Goal: Use online tool/utility: Utilize a website feature to perform a specific function

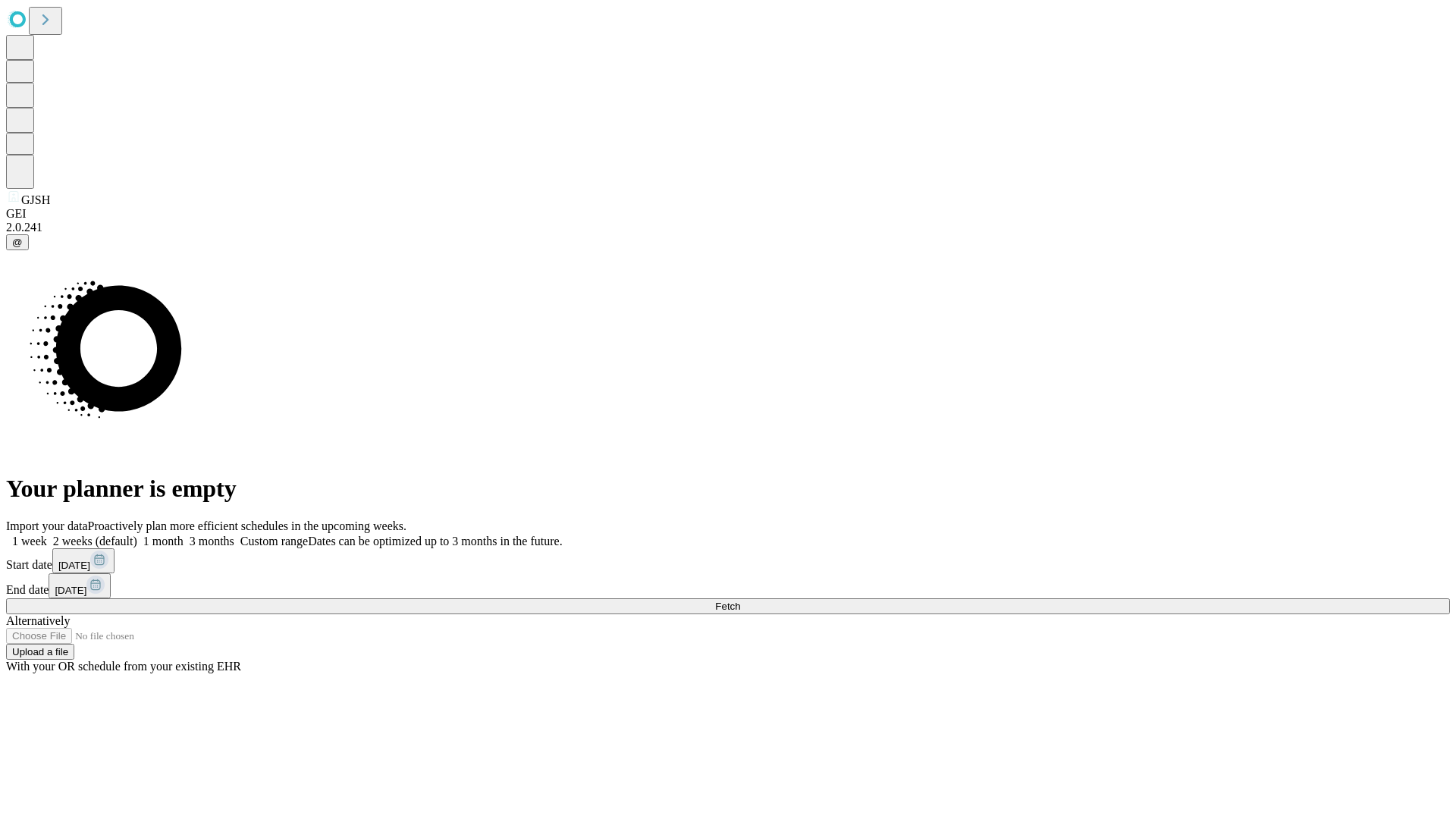
click at [741, 601] on span "Fetch" at bounding box center [728, 607] width 25 height 12
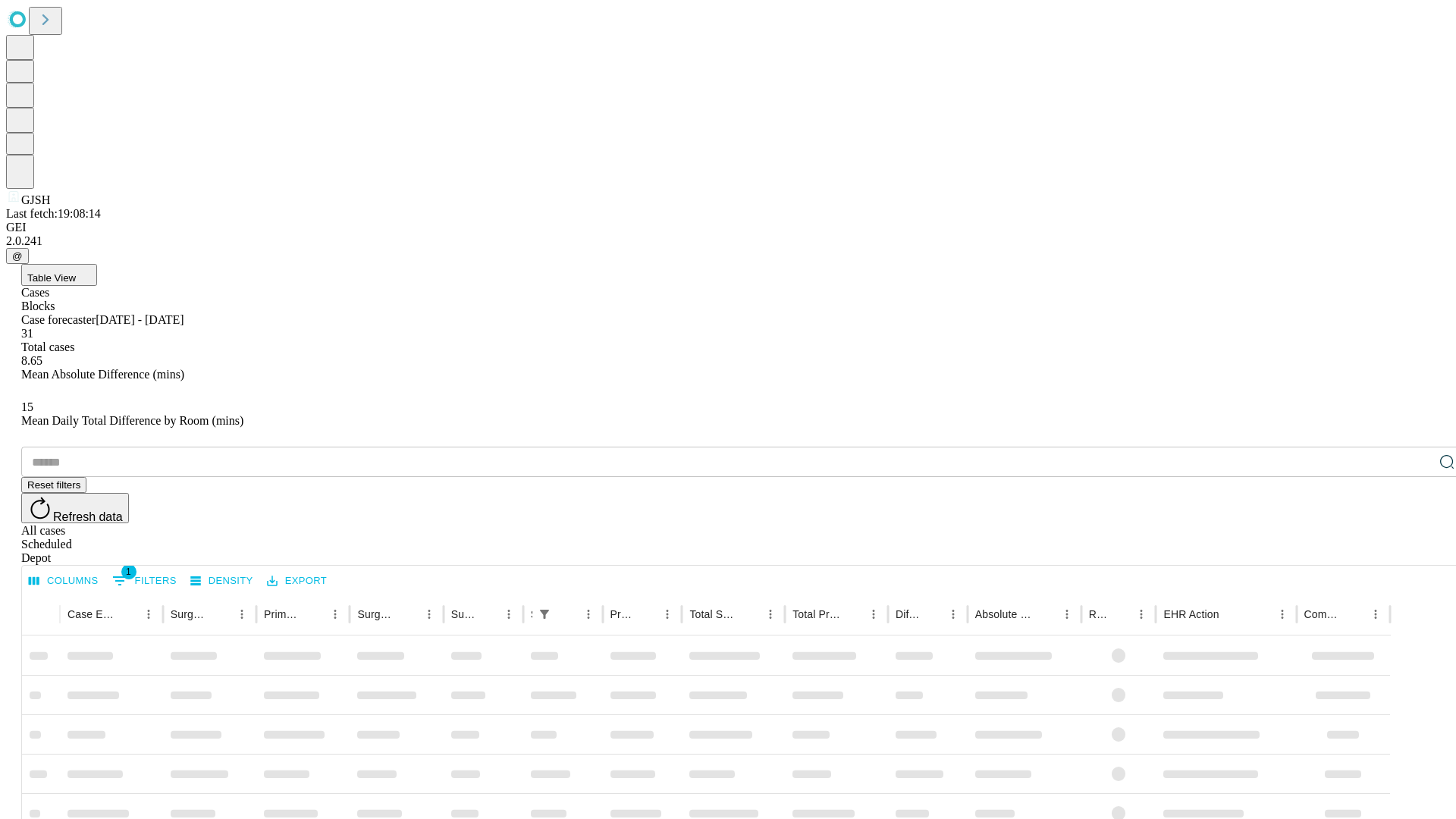
click at [76, 272] on span "Table View" at bounding box center [51, 278] width 48 height 12
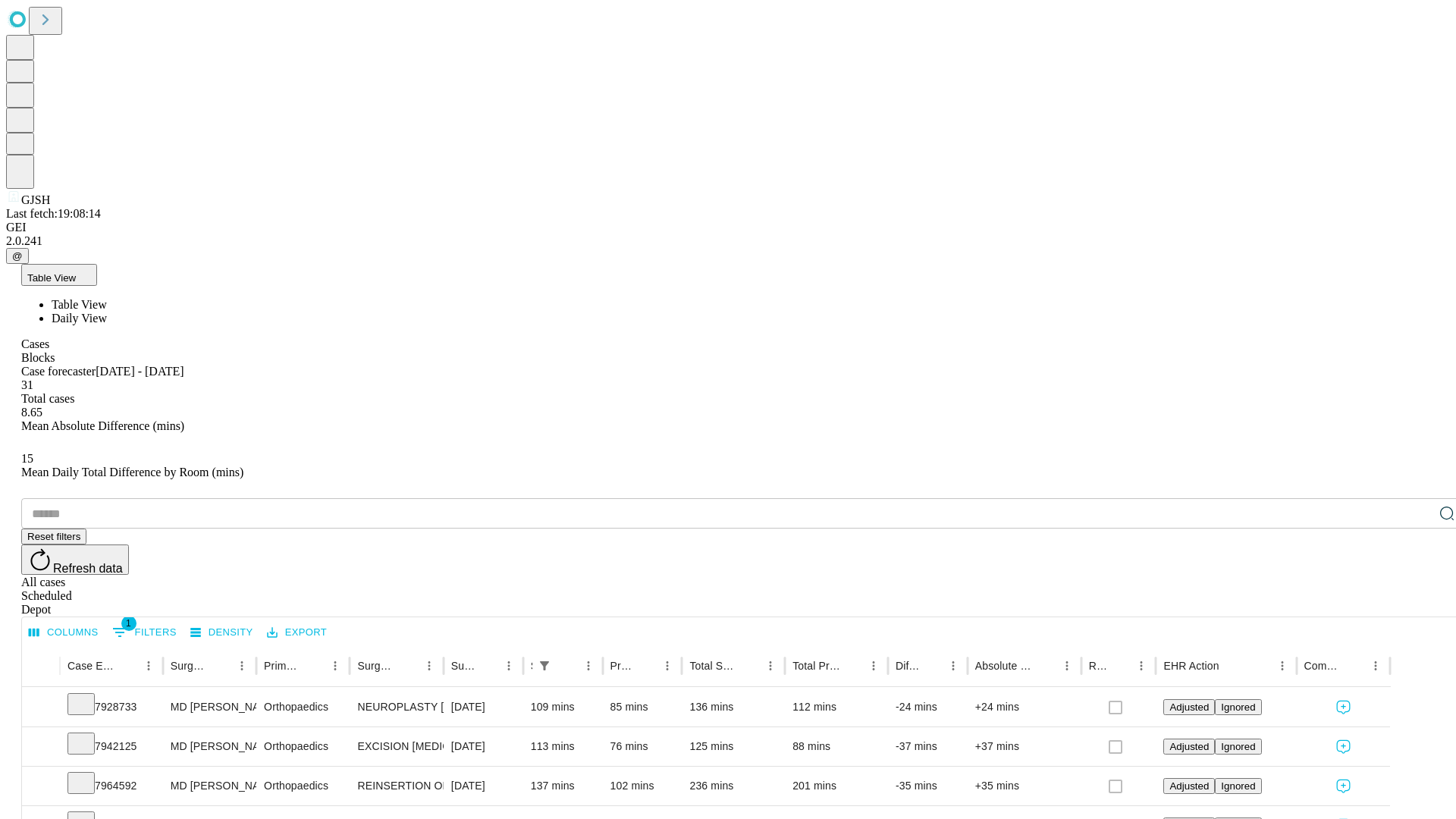
click at [107, 311] on span "Daily View" at bounding box center [80, 317] width 56 height 12
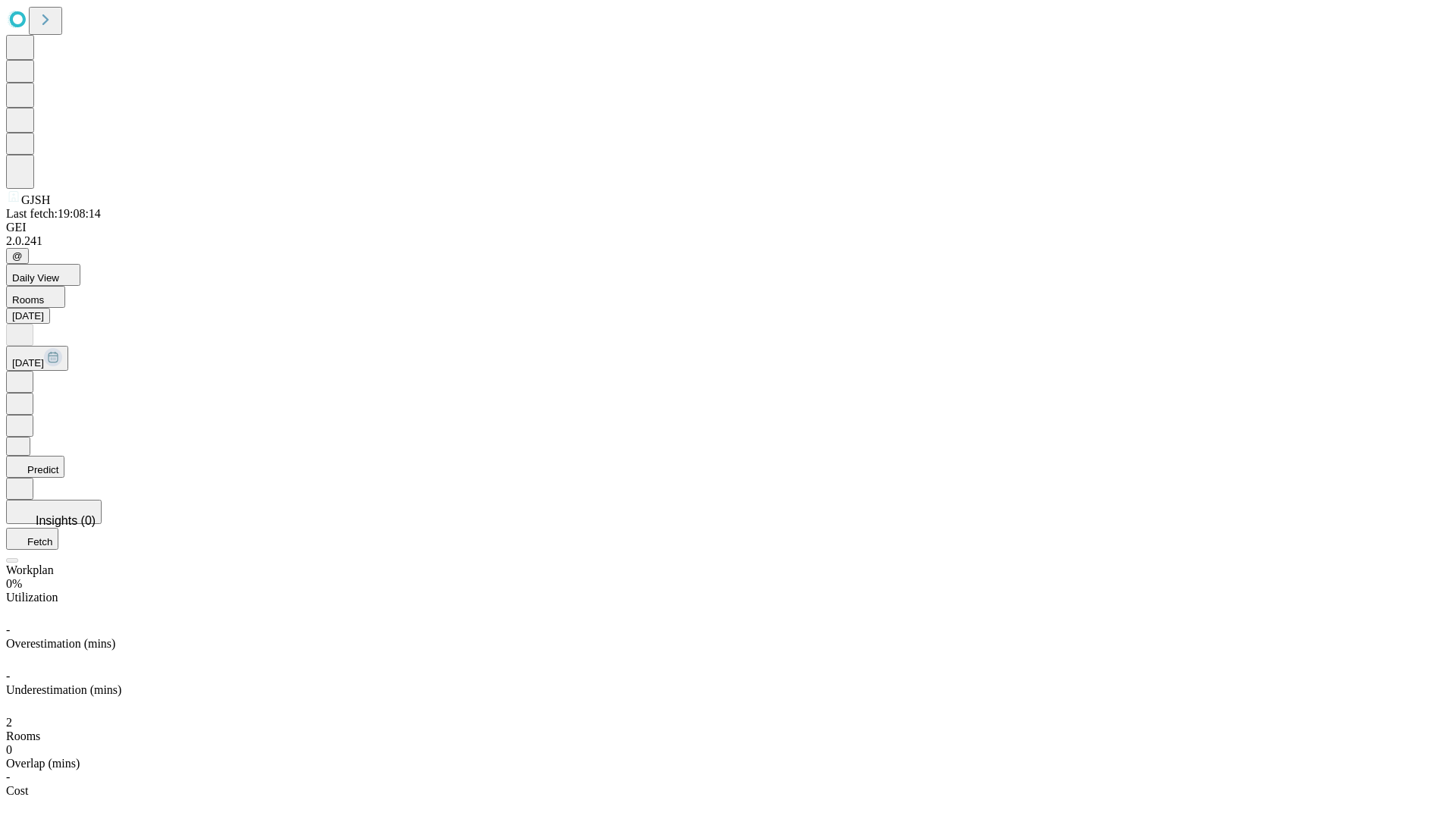
click at [64, 456] on button "Predict" at bounding box center [35, 466] width 59 height 22
